Goal: Information Seeking & Learning: Learn about a topic

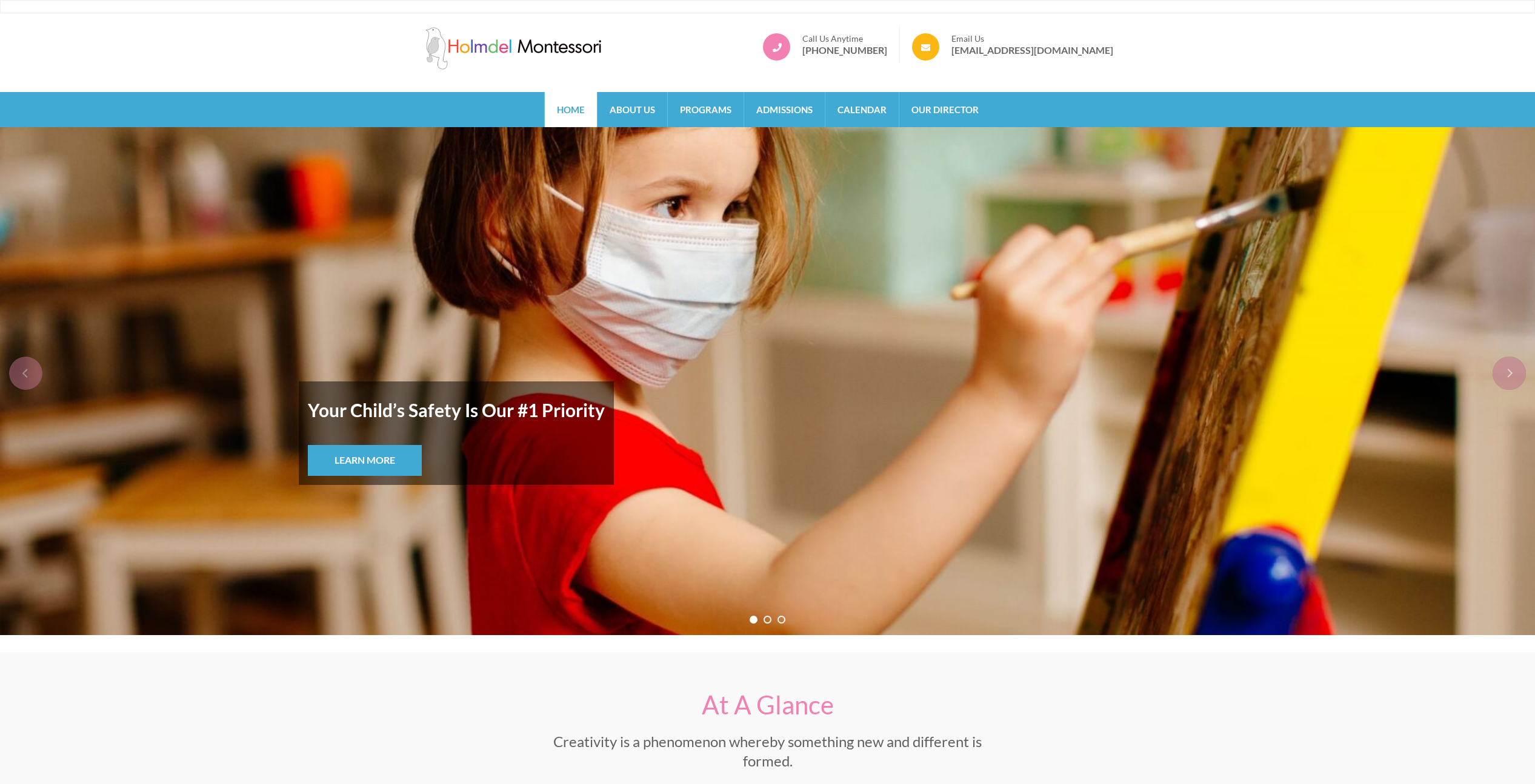
click at [403, 415] on strong "Your Child’s Safety Is Our #1 Priority" at bounding box center [457, 410] width 297 height 39
click at [460, 412] on strong "Your Child’s Safety Is Our #1 Priority" at bounding box center [457, 410] width 297 height 39
click at [495, 407] on strong "Your Child’s Safety Is Our #1 Priority" at bounding box center [457, 410] width 297 height 39
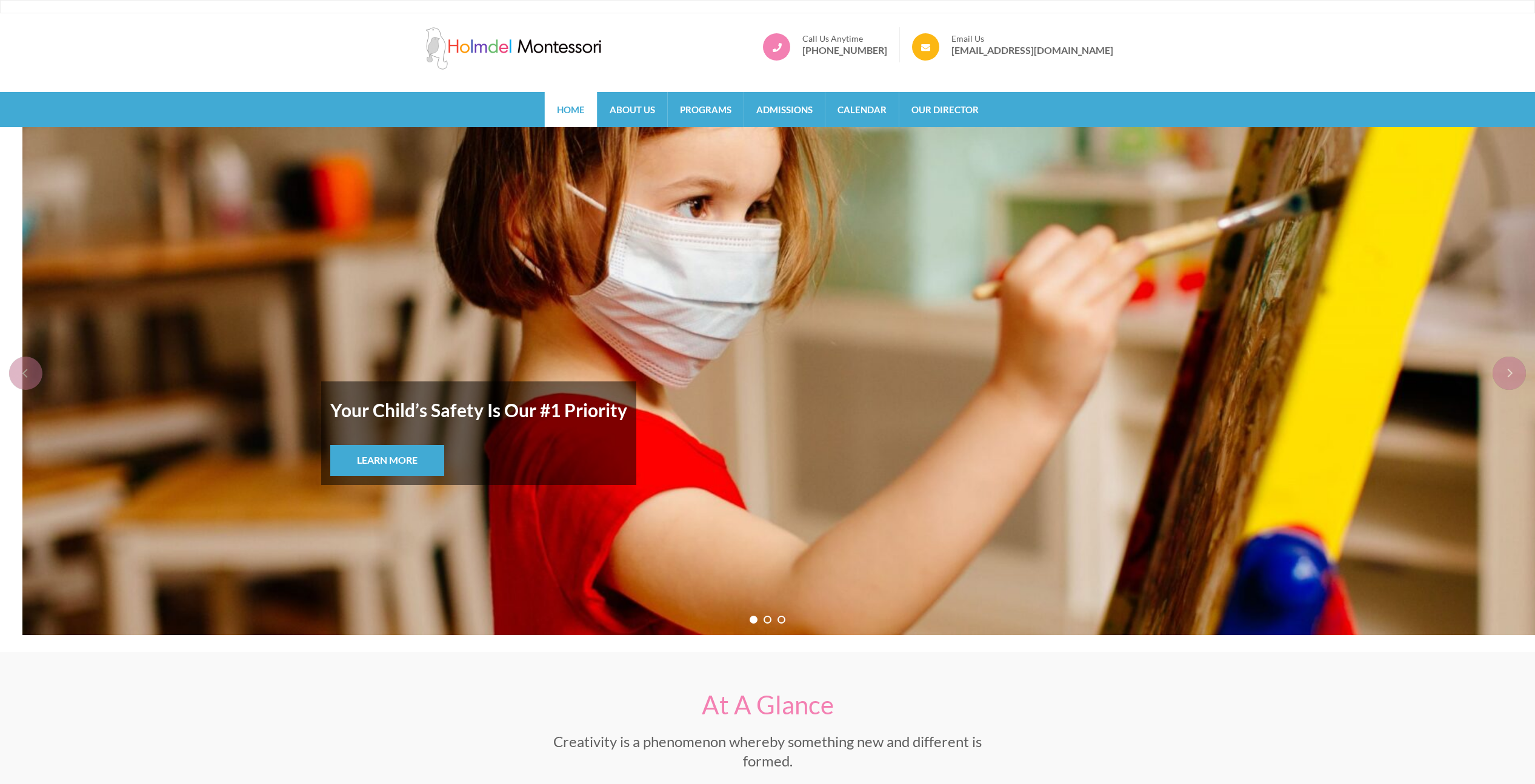
drag, startPoint x: 451, startPoint y: 421, endPoint x: 547, endPoint y: 412, distance: 96.4
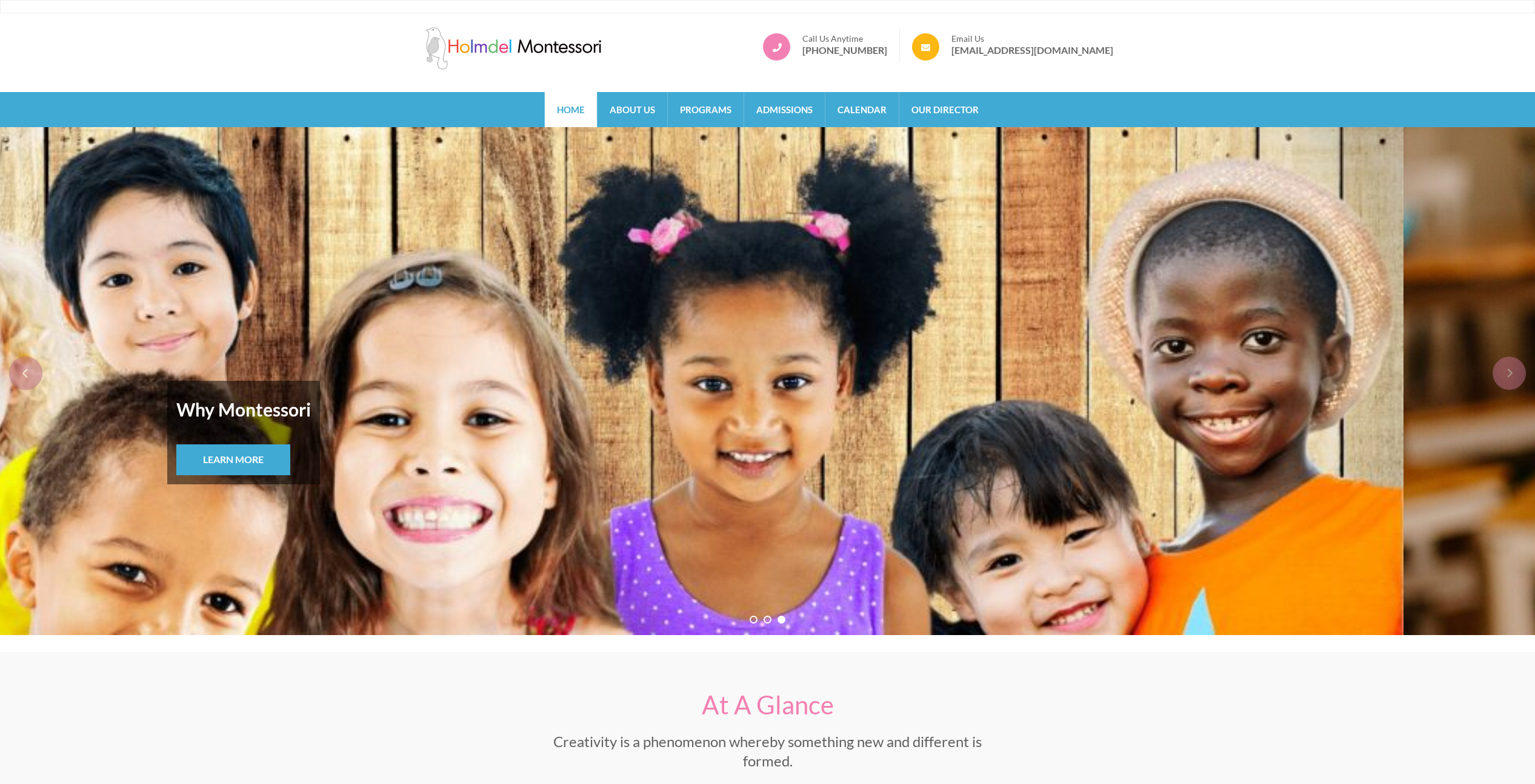
drag, startPoint x: 847, startPoint y: 411, endPoint x: 217, endPoint y: 448, distance: 631.1
click at [344, 446] on div "Why Montessori Learn More" at bounding box center [482, 433] width 709 height 104
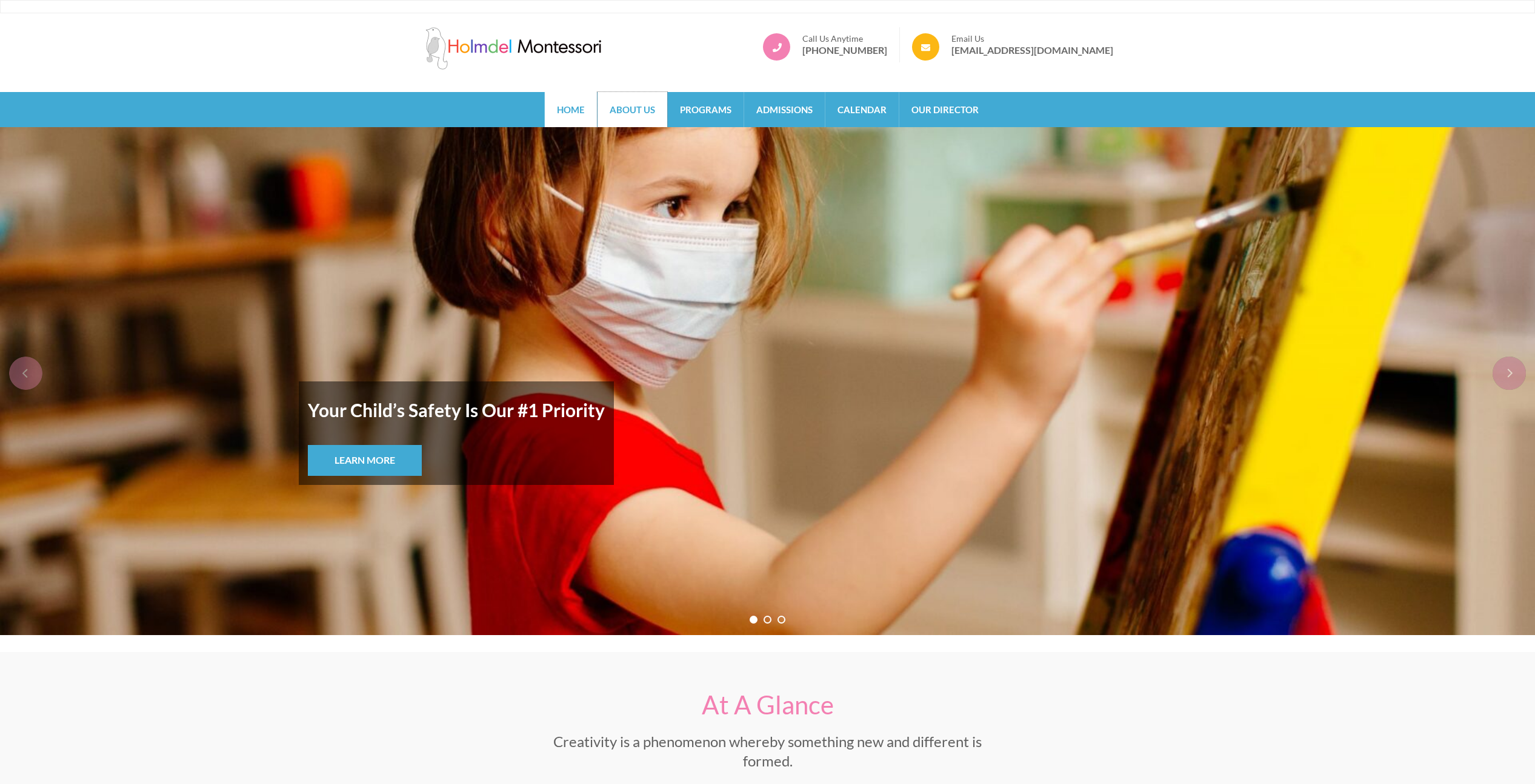
click at [644, 108] on link "About Us" at bounding box center [632, 110] width 70 height 35
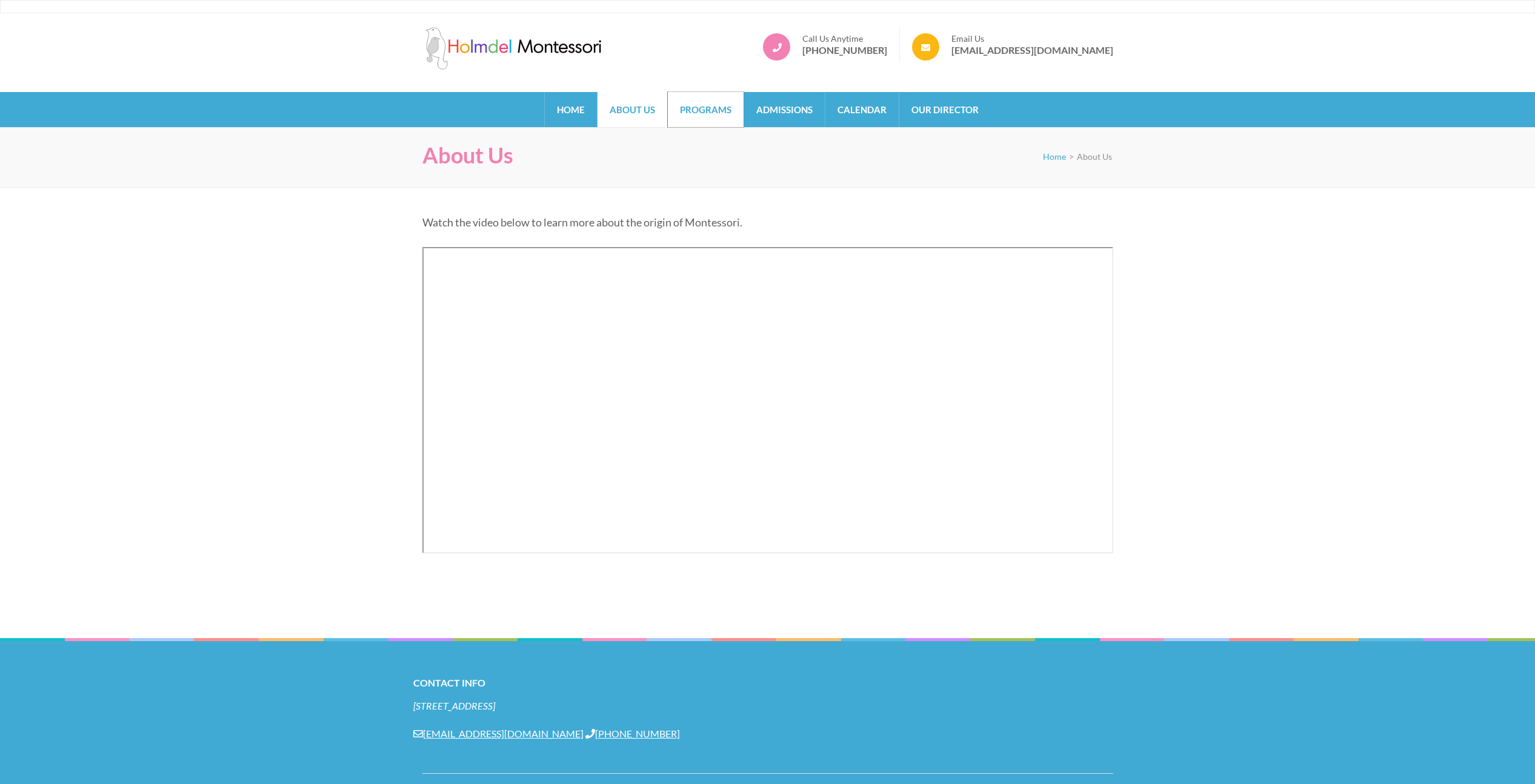
click at [692, 108] on link "Programs" at bounding box center [706, 110] width 76 height 35
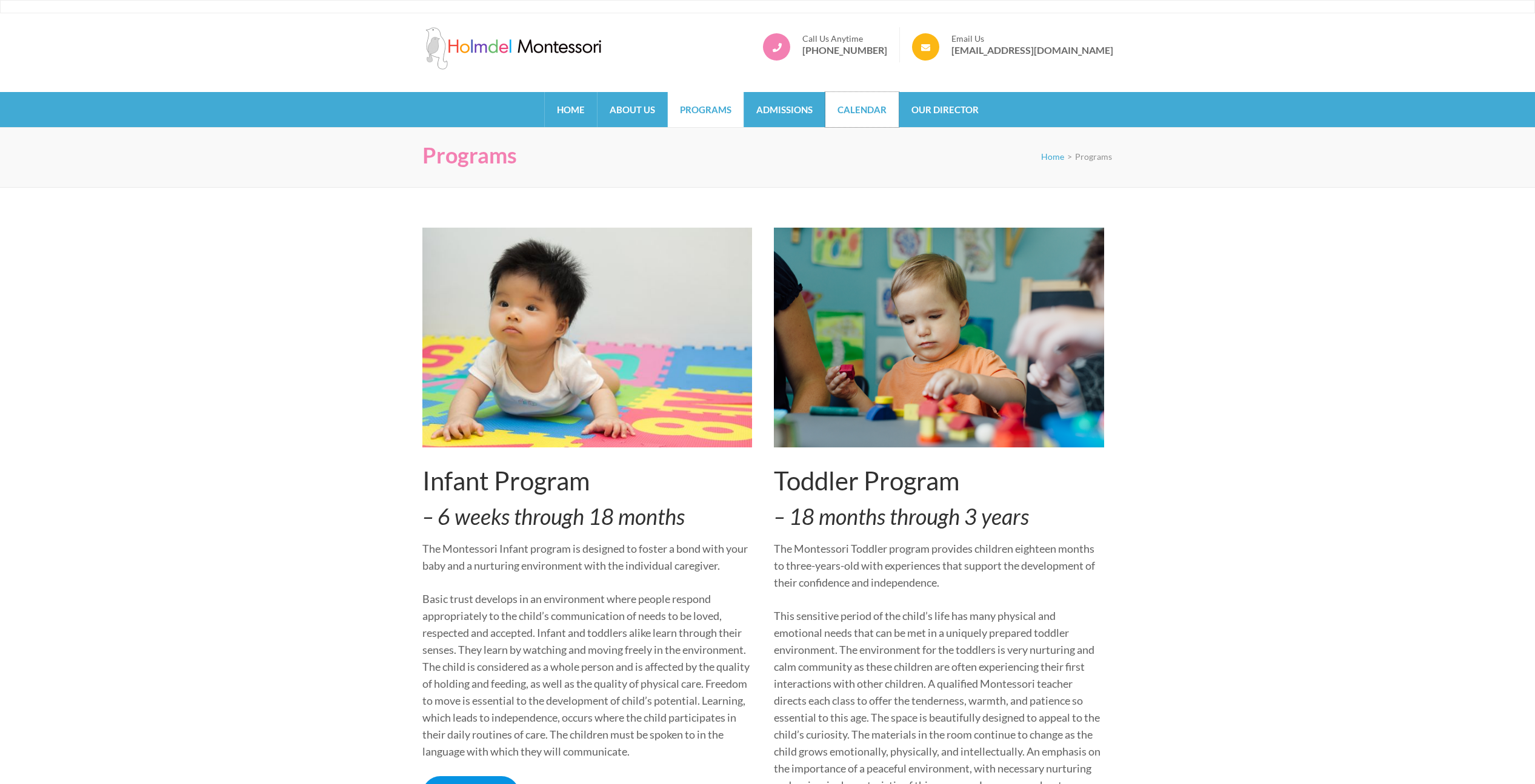
click at [852, 113] on link "Calendar" at bounding box center [862, 110] width 73 height 35
click at [944, 113] on link "Our Director" at bounding box center [945, 110] width 91 height 35
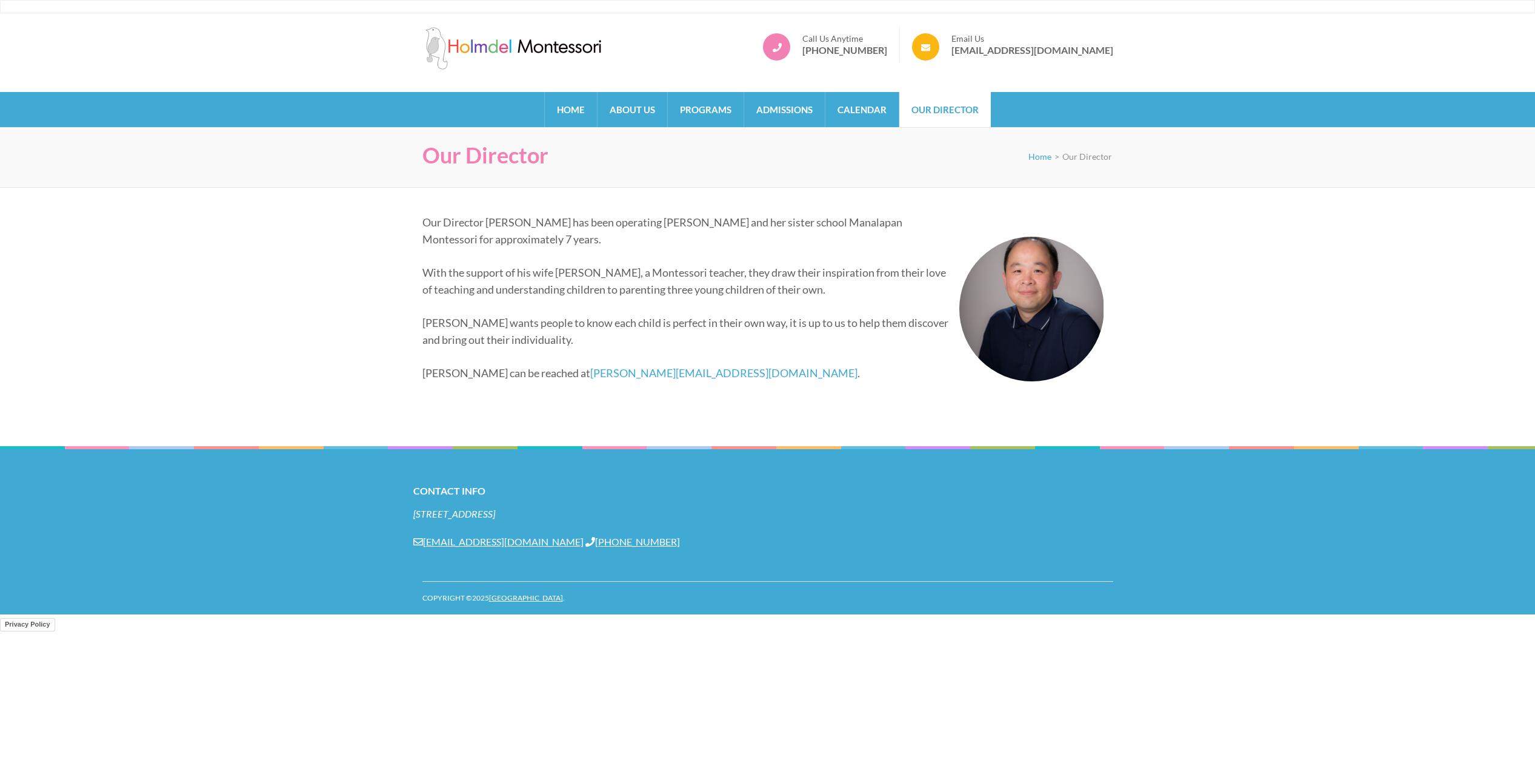
click at [870, 219] on p "Our Director Alex Chiang has been operating Holmdel Montessori and her sister s…" at bounding box center [763, 230] width 682 height 34
click at [1231, 195] on div "Holmdel Montessori School Home About Us Programs Admissions Calendar Our Direct…" at bounding box center [768, 307] width 1535 height 615
